Goal: Transaction & Acquisition: Purchase product/service

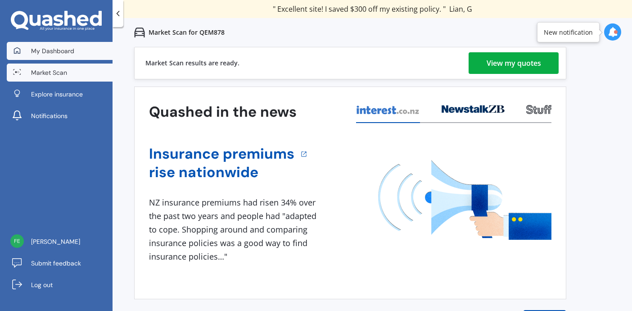
click at [72, 52] on span "My Dashboard" at bounding box center [52, 50] width 43 height 9
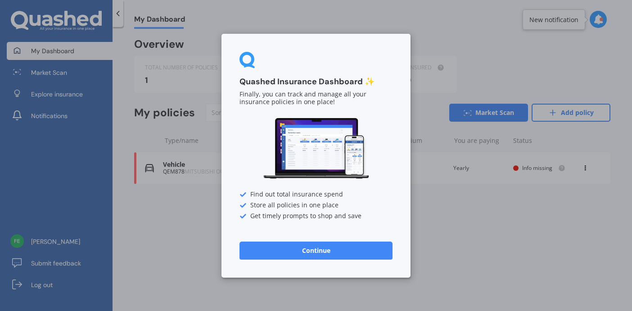
click at [461, 59] on div "Quashed Insurance Dashboard ✨ Finally, you can track and manage all your insura…" at bounding box center [316, 155] width 632 height 311
click at [323, 252] on button "Continue" at bounding box center [315, 250] width 153 height 18
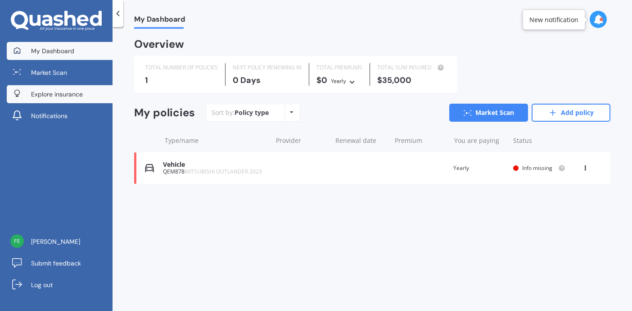
click at [76, 99] on link "Explore insurance" at bounding box center [60, 94] width 106 height 18
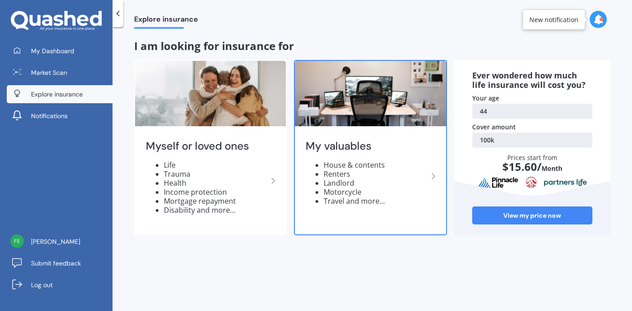
click at [360, 166] on li "House & contents" at bounding box center [376, 164] width 104 height 9
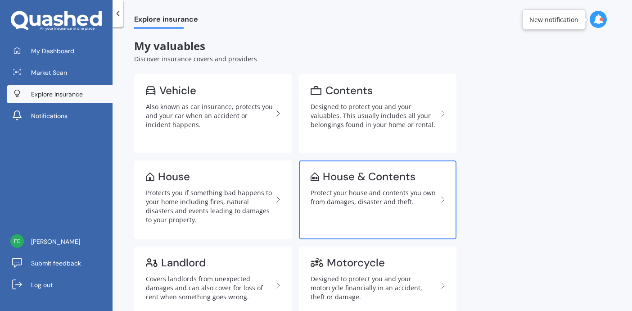
click at [366, 203] on div "Protect your house and contents you own from damages, disaster and theft." at bounding box center [374, 197] width 127 height 18
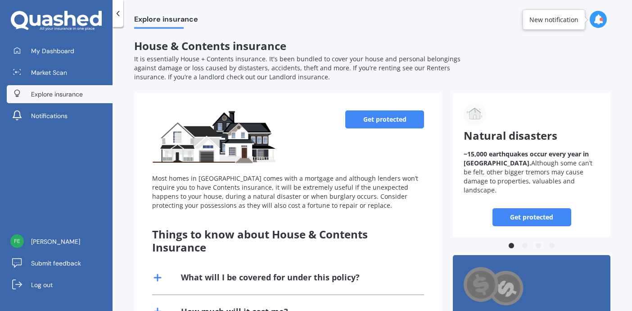
click at [382, 121] on link "Get protected" at bounding box center [384, 119] width 79 height 18
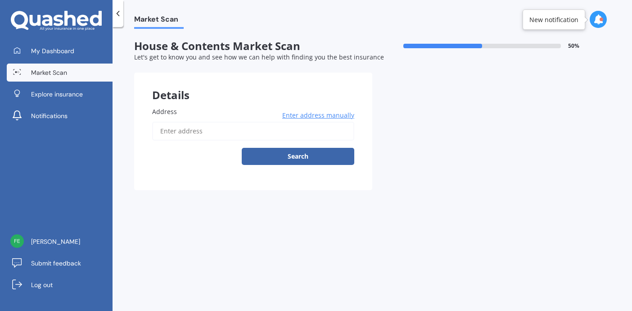
click at [300, 132] on input "Address" at bounding box center [253, 131] width 202 height 19
drag, startPoint x: 306, startPoint y: 135, endPoint x: 292, endPoint y: 147, distance: 18.5
type input "[STREET_ADDRESS]"
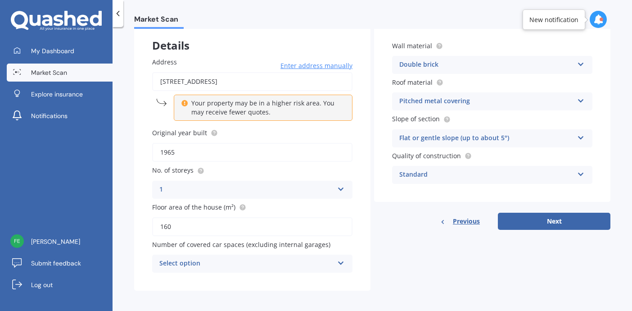
click at [338, 259] on icon at bounding box center [341, 261] width 8 height 6
click at [394, 224] on div "Previous Next" at bounding box center [492, 220] width 236 height 17
click at [340, 261] on icon at bounding box center [341, 261] width 8 height 6
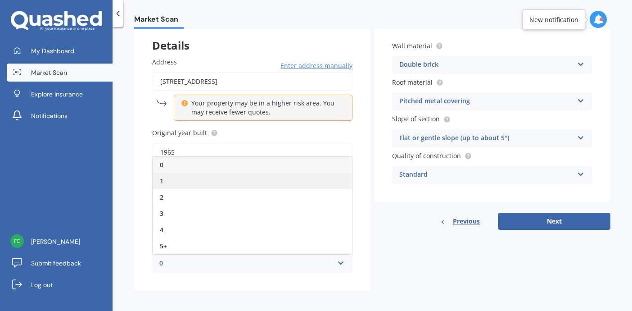
click at [203, 179] on div "1" at bounding box center [252, 181] width 199 height 16
